Goal: Information Seeking & Learning: Learn about a topic

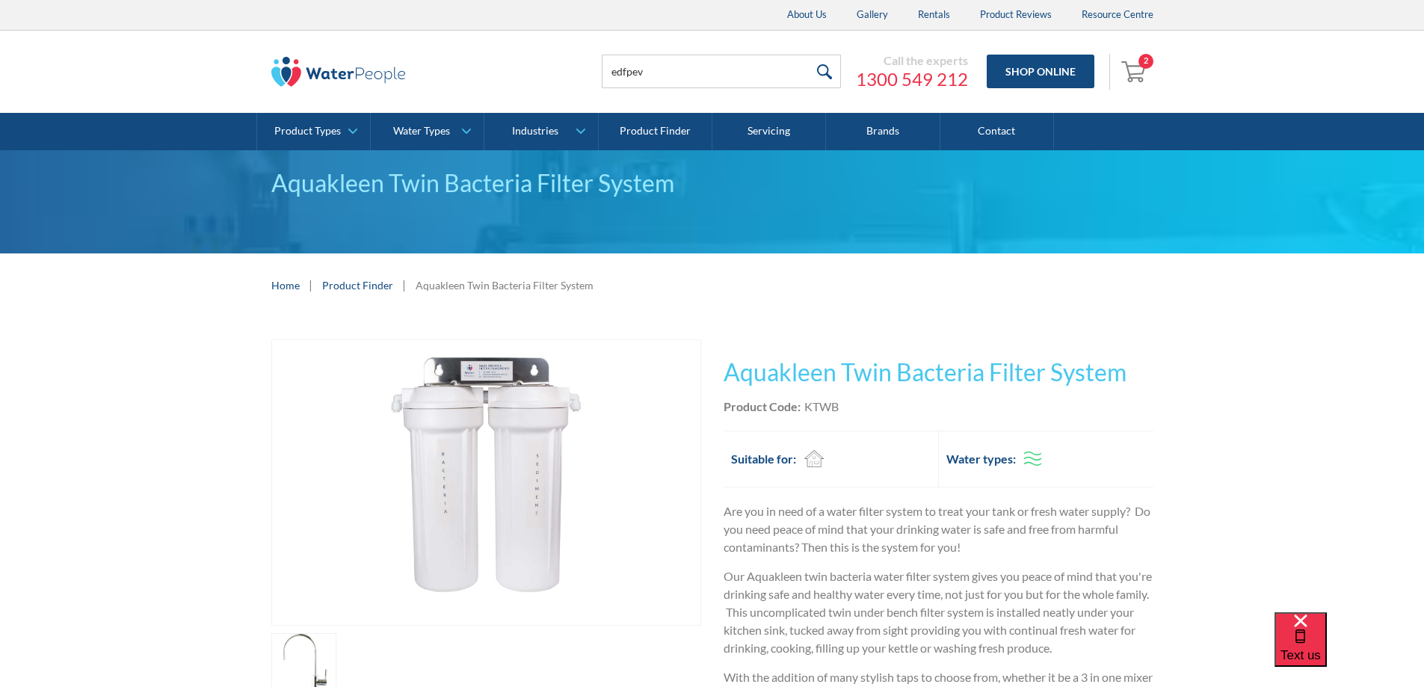
type input "edfpev"
click at [809, 55] on input "submit" at bounding box center [825, 72] width 32 height 34
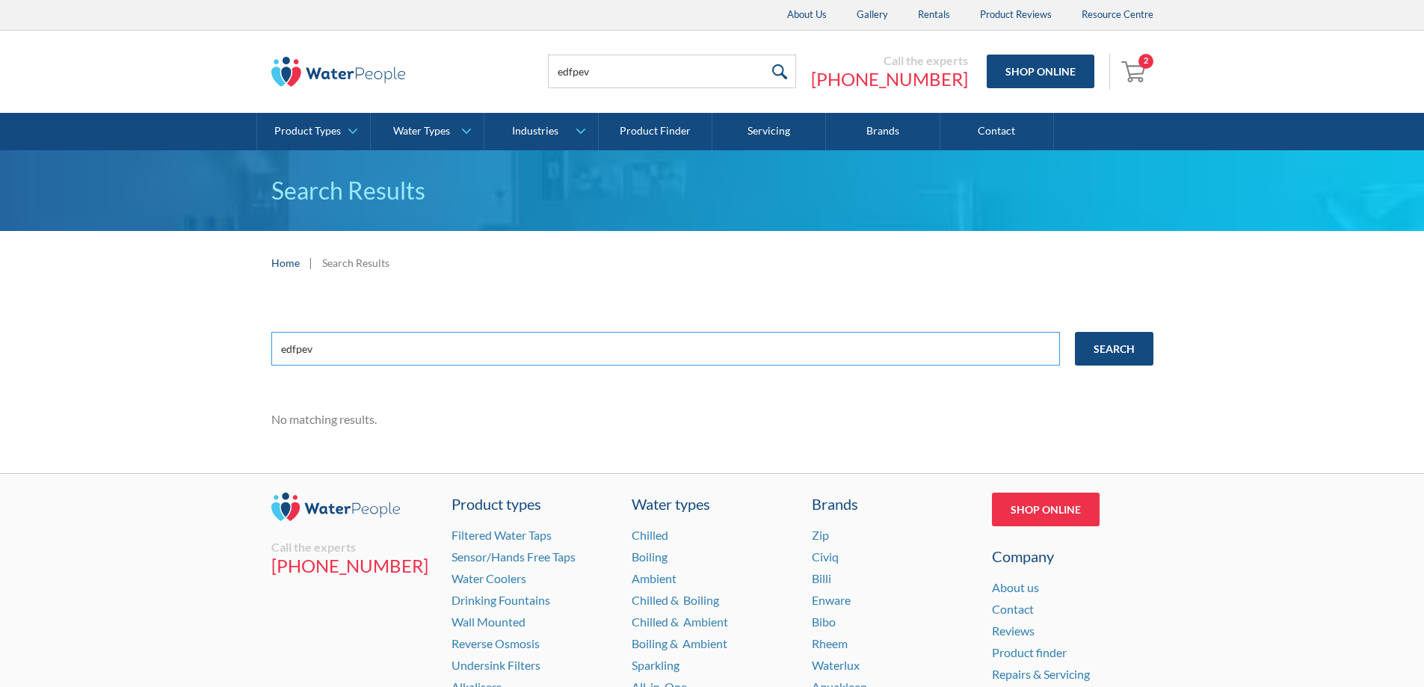
click at [327, 354] on input "edfpev" at bounding box center [665, 349] width 789 height 34
type input "edfp"
click at [1075, 332] on input "Search" at bounding box center [1114, 349] width 78 height 34
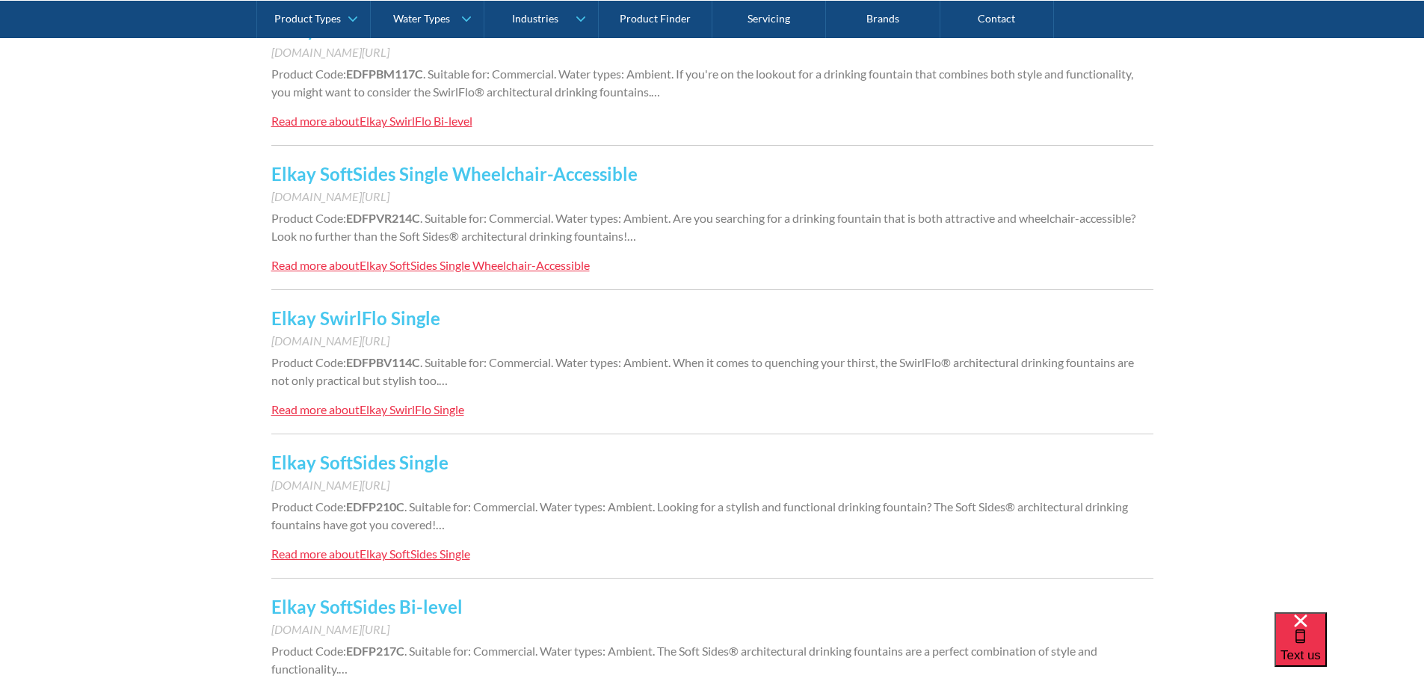
scroll to position [299, 0]
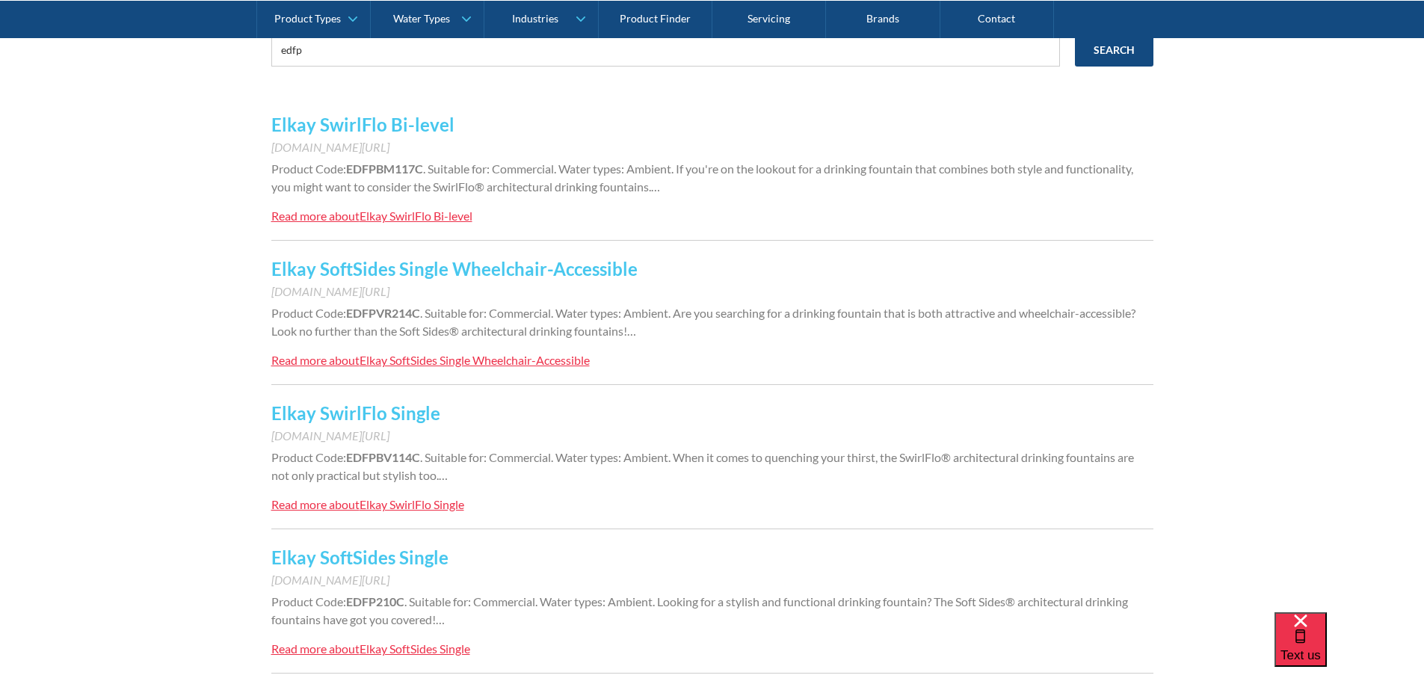
click at [380, 424] on link "Elkay SwirlFlo Single" at bounding box center [355, 413] width 169 height 22
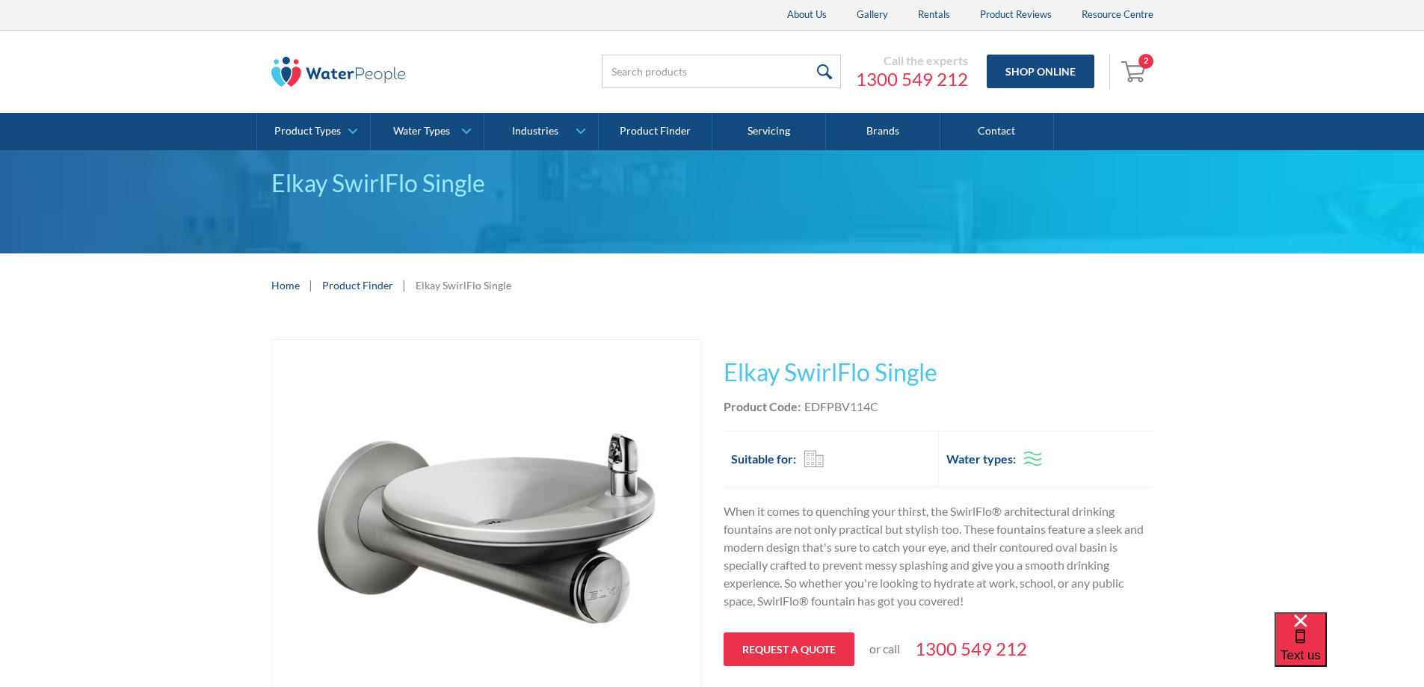
click at [857, 407] on div "EDFPBV114C" at bounding box center [841, 407] width 74 height 18
copy div "EDFPBV114C"
click at [851, 529] on p "When it comes to quenching your thirst, the SwirlFlo® architectural drinking fo…" at bounding box center [939, 556] width 430 height 108
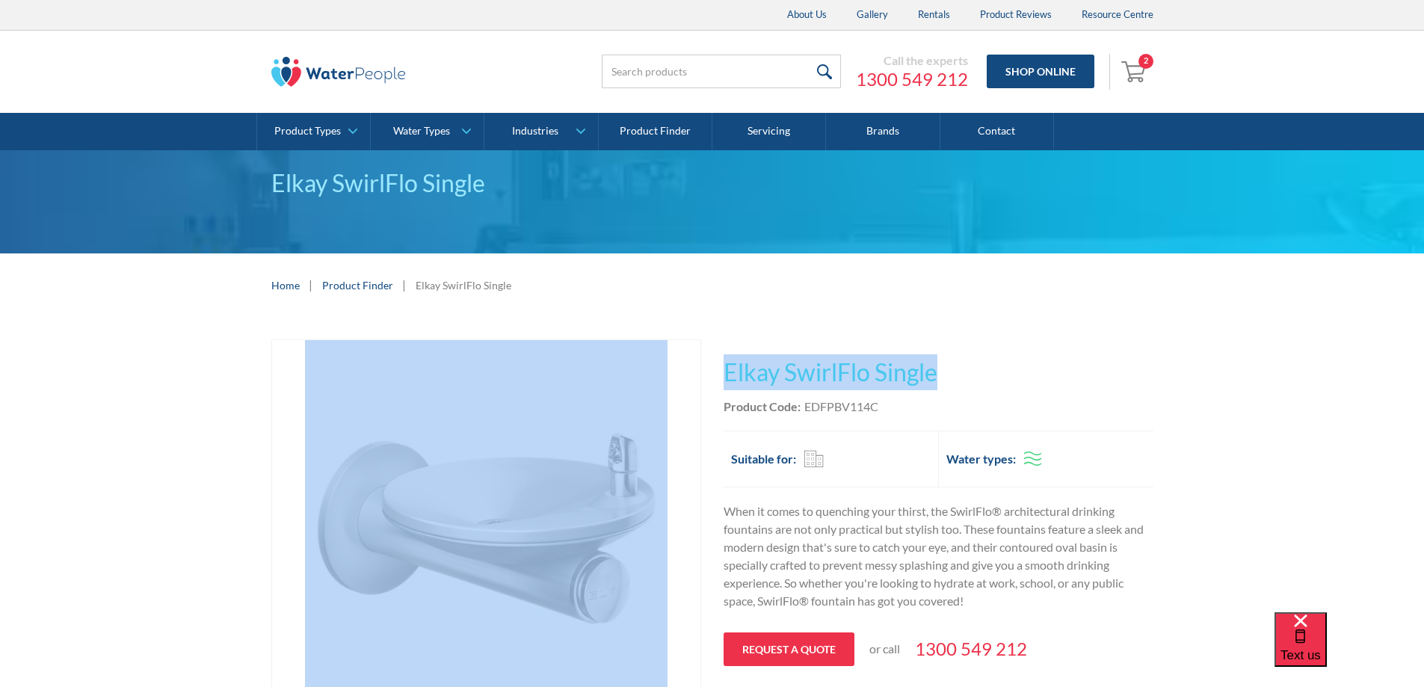
drag, startPoint x: 952, startPoint y: 378, endPoint x: 693, endPoint y: 380, distance: 258.7
click at [693, 380] on div "Play video Fits Most Brands Best Seller No items found. This tap design is incl…" at bounding box center [712, 554] width 882 height 431
copy div "Fits Most Brands Best Seller No items found. This tap design is included in our…"
